Goal: Transaction & Acquisition: Purchase product/service

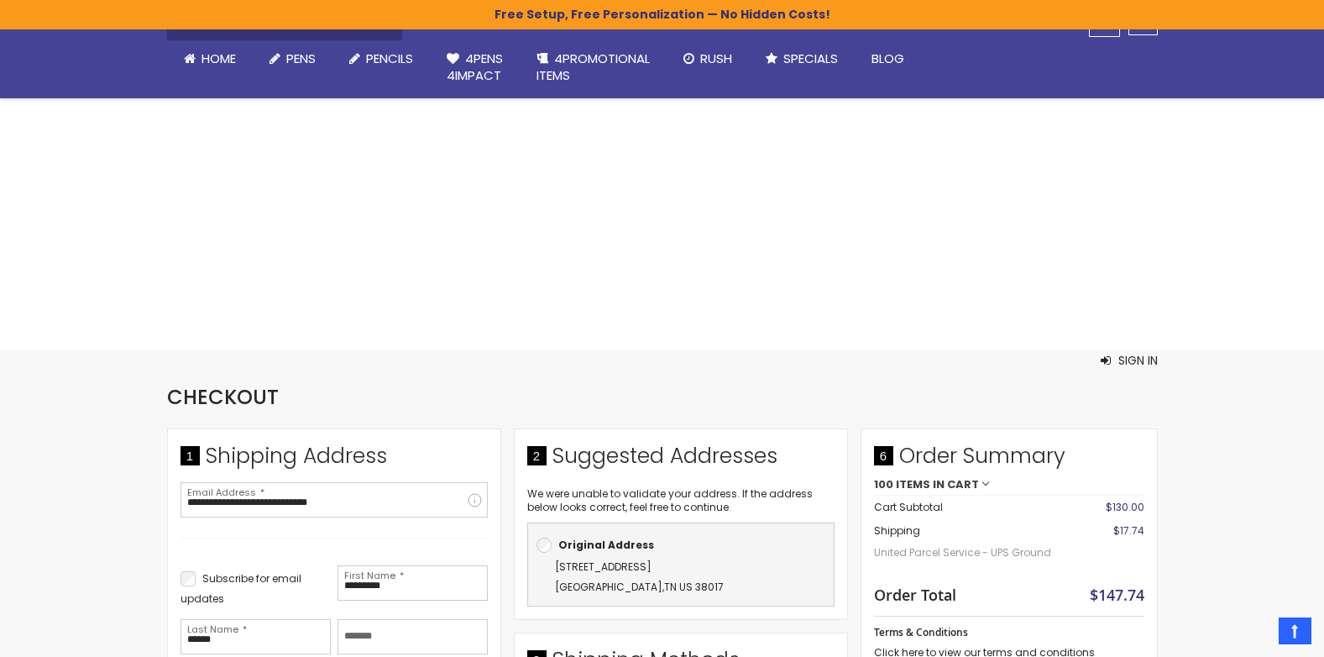
select select "**"
select select "*"
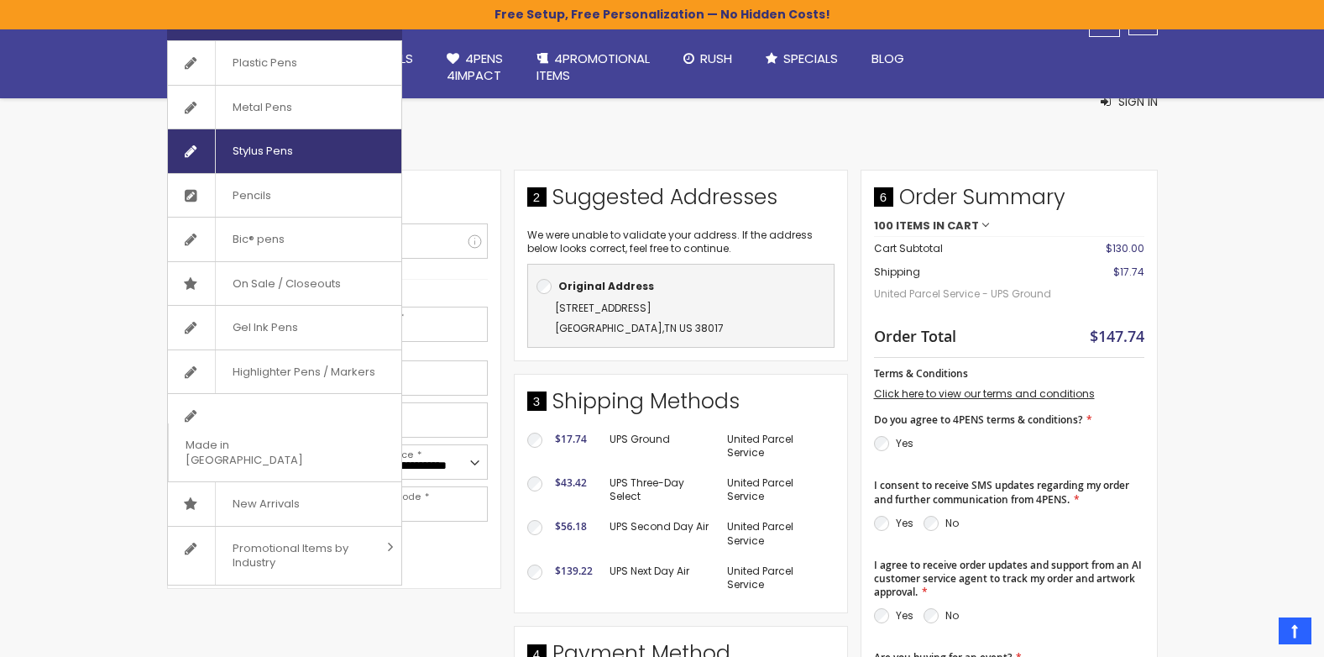
click at [229, 151] on span "Stylus Pens" at bounding box center [262, 151] width 95 height 44
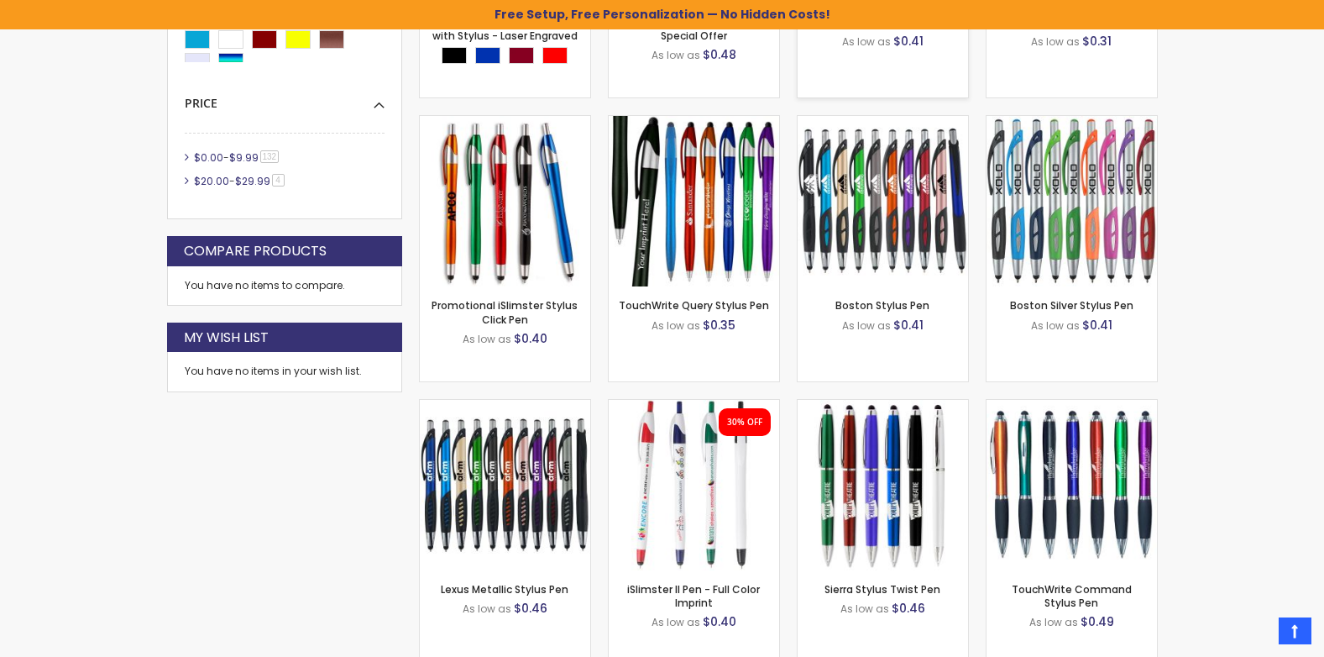
scroll to position [796, 0]
